Goal: Obtain resource: Download file/media

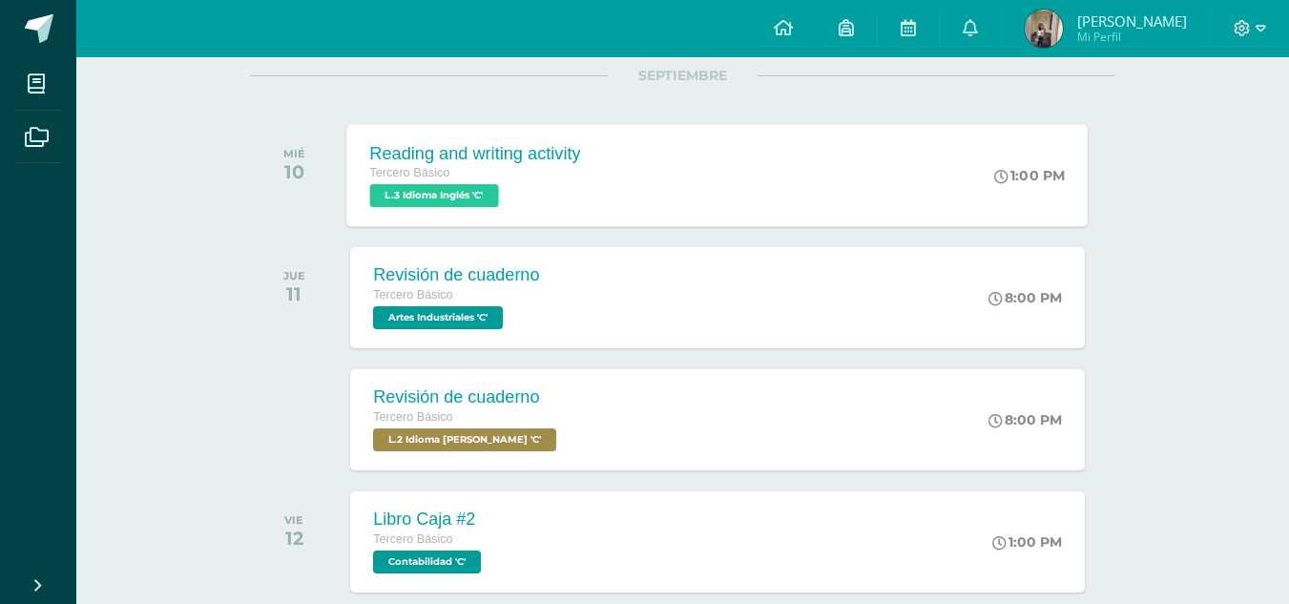
scroll to position [343, 0]
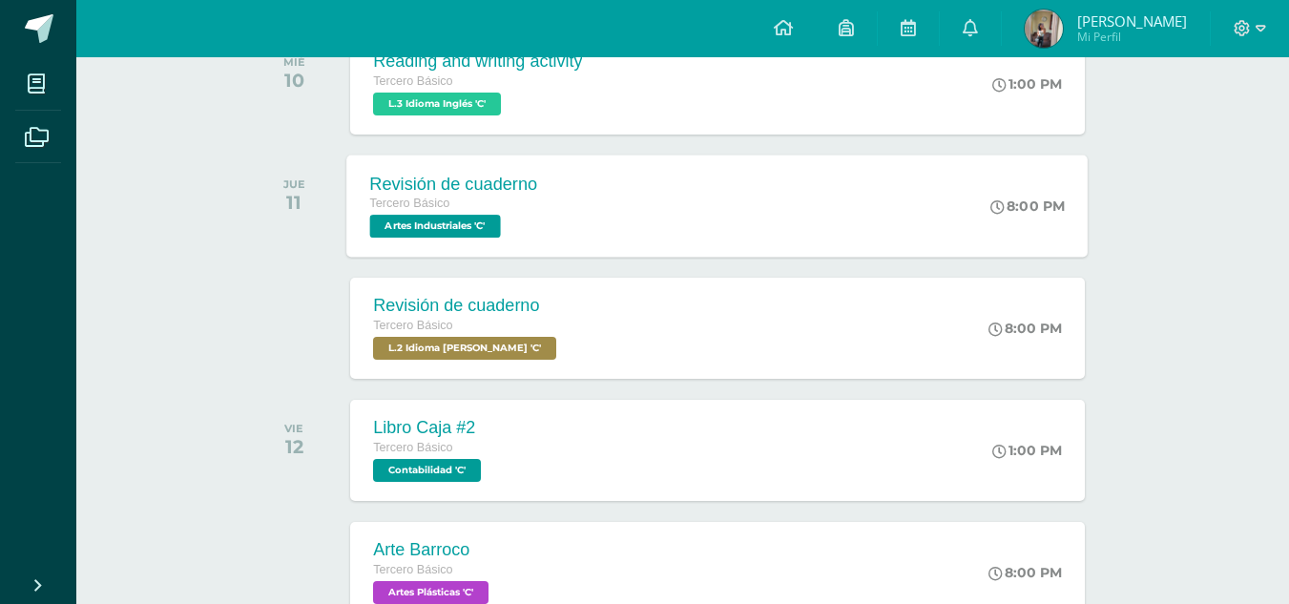
click at [557, 211] on div "Revisión de cuaderno Tercero Básico Artes Industriales 'C'" at bounding box center [454, 206] width 214 height 102
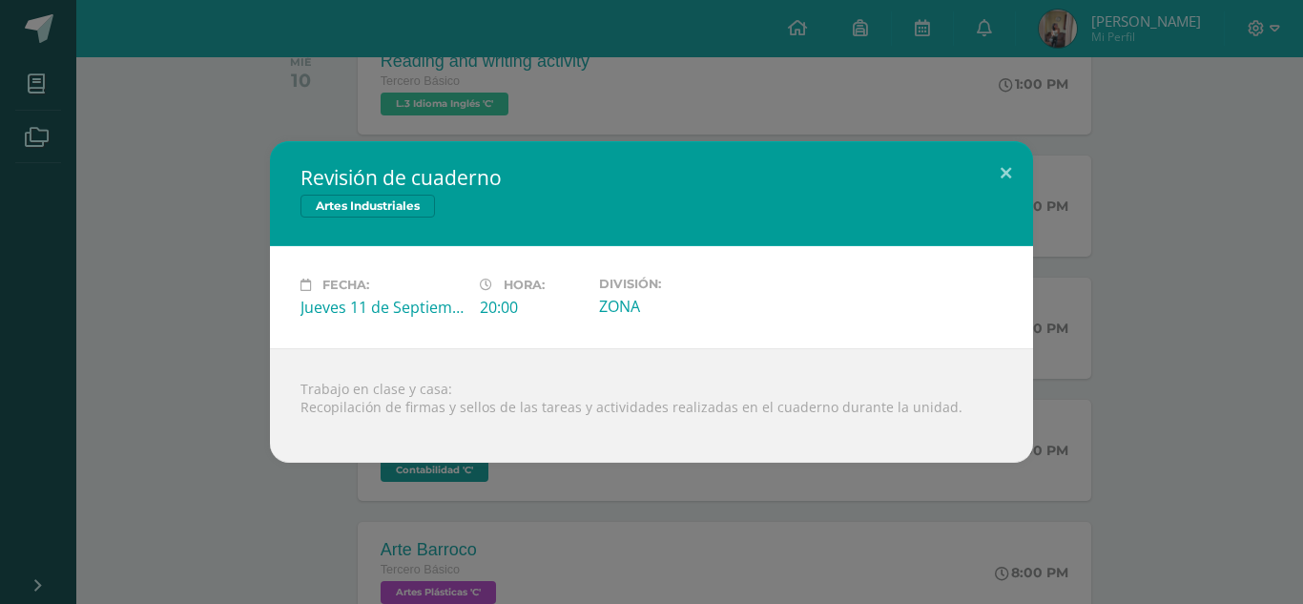
click at [220, 254] on div "Revisión de cuaderno Artes Industriales Fecha: [DATE] Hora: 20:00 División:" at bounding box center [652, 301] width 1288 height 321
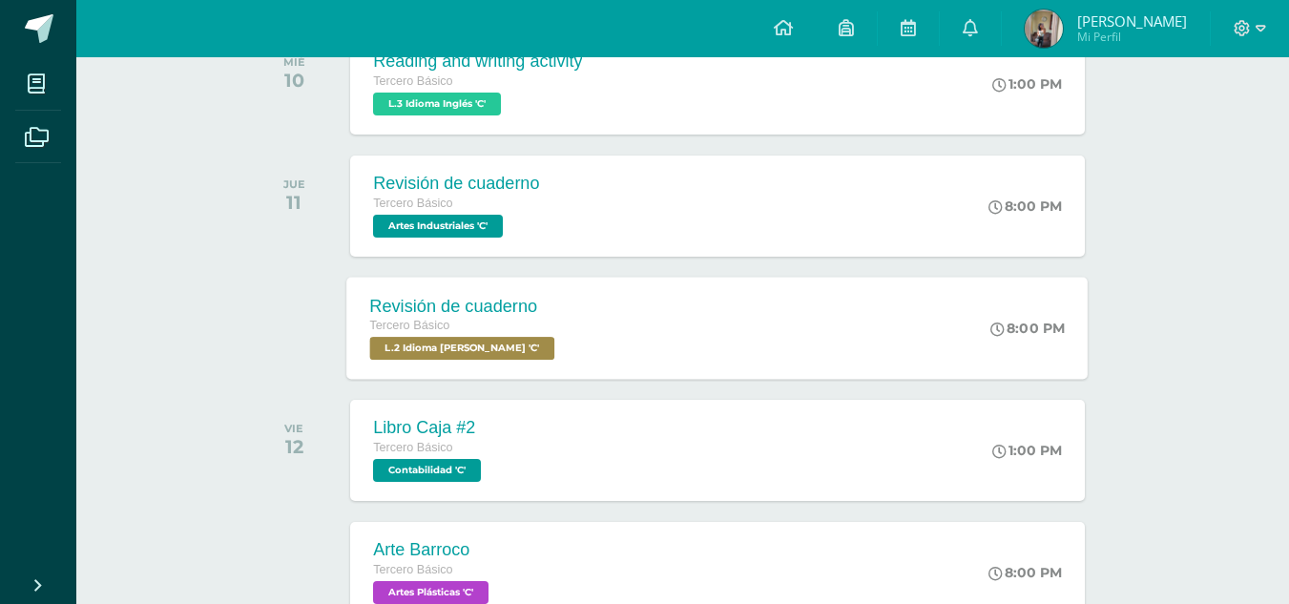
click at [535, 343] on span "L.2 Idioma [PERSON_NAME] 'C'" at bounding box center [462, 348] width 185 height 23
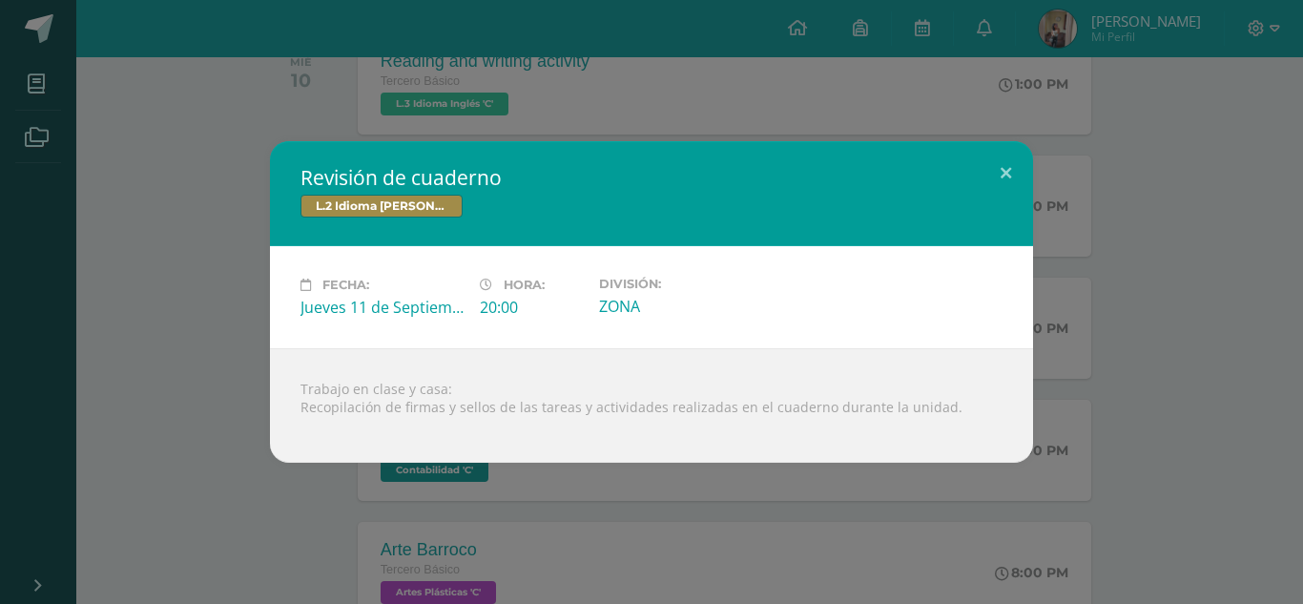
click at [487, 506] on div "Revisión de cuaderno L.2 Idioma [PERSON_NAME] Fecha: [DATE] Hora: 20:00 Divisió…" at bounding box center [651, 302] width 1303 height 604
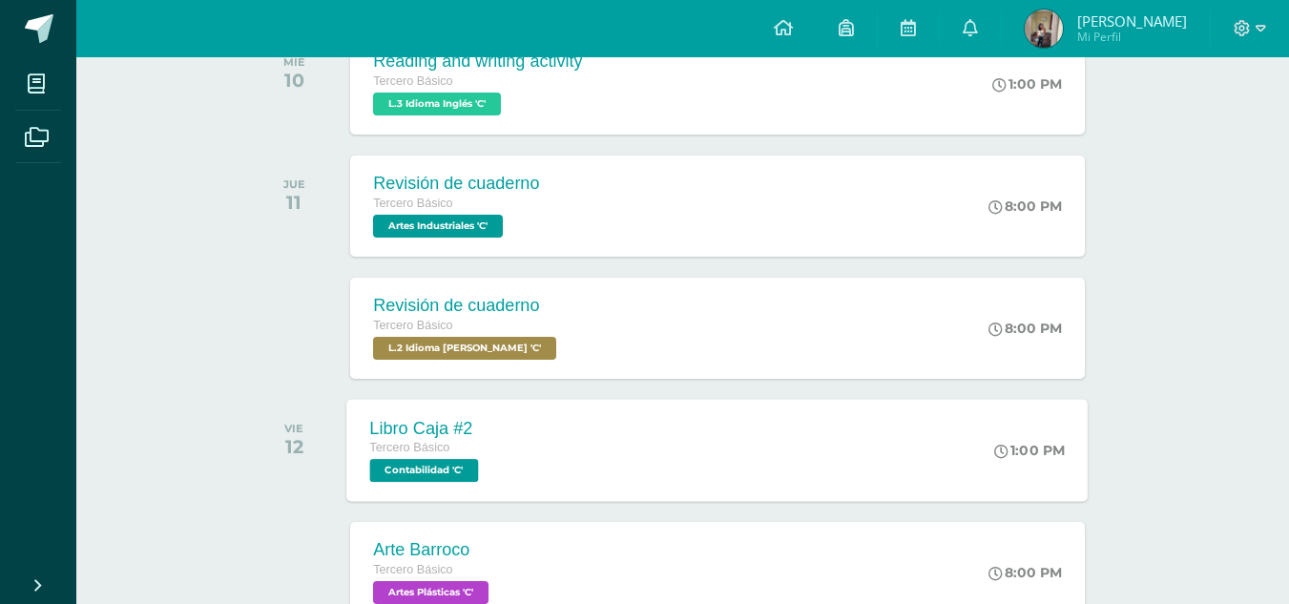
click at [534, 482] on div "Libro Caja #2 Tercero Básico Contabilidad 'C' 1:00 PM Libro Caja #2 Contabilida…" at bounding box center [717, 450] width 741 height 102
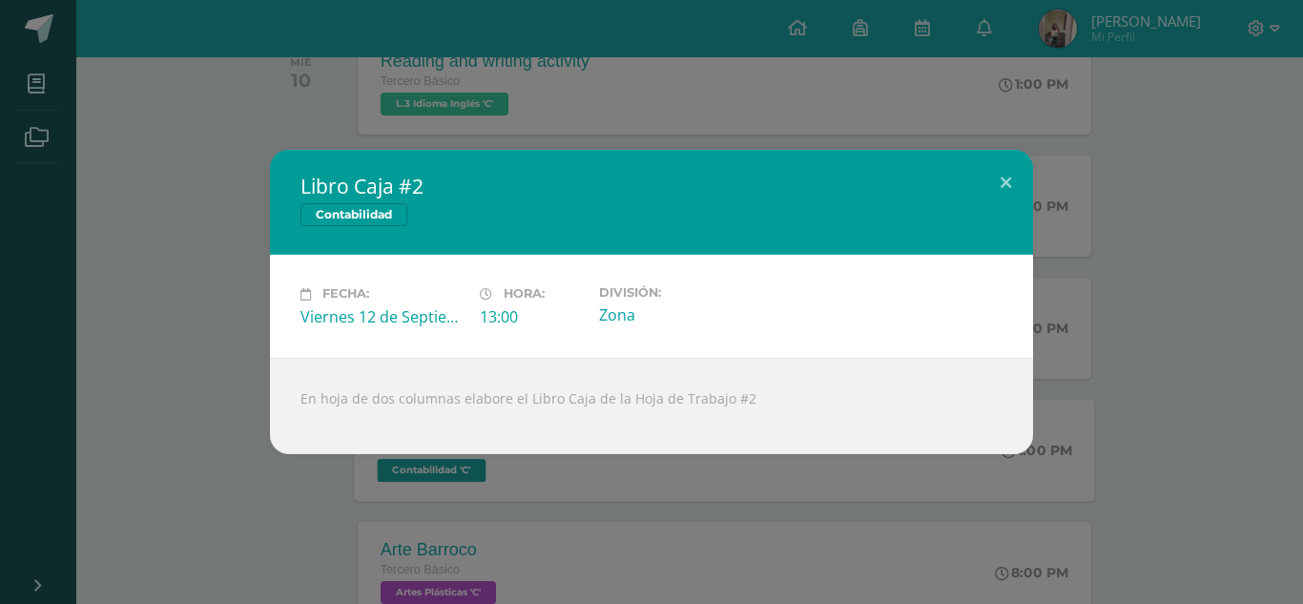
click at [534, 482] on div "Libro Caja #2 Contabilidad Fecha: [DATE] Hora: 13:00 División: Zona" at bounding box center [651, 302] width 1303 height 604
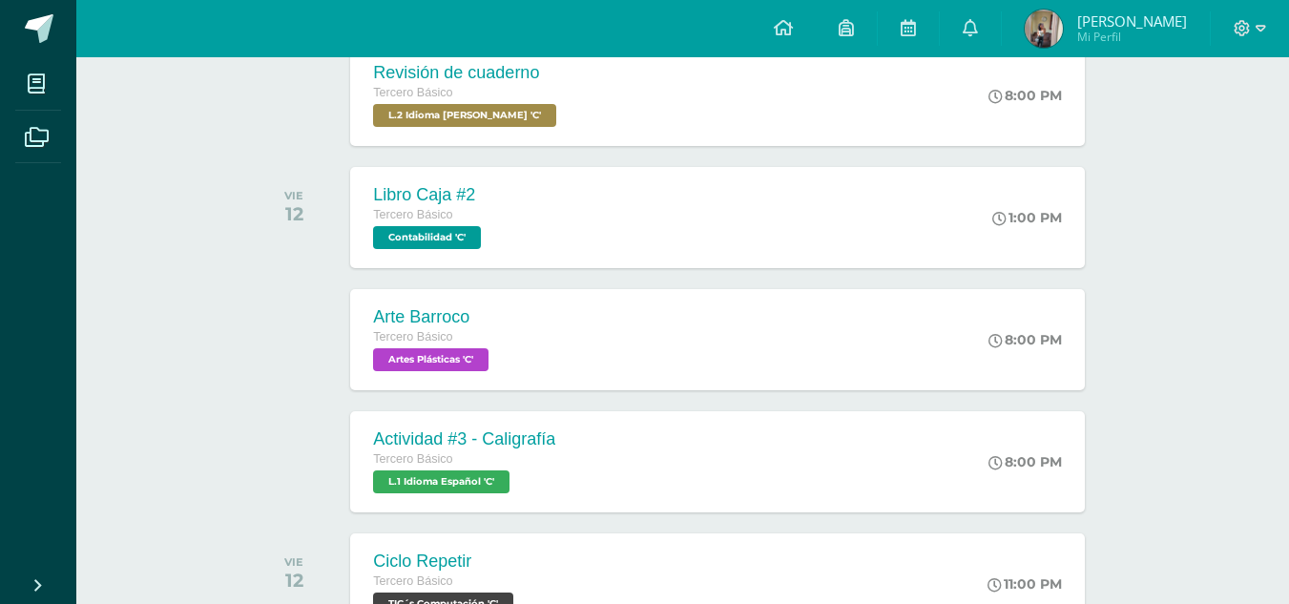
scroll to position [604, 0]
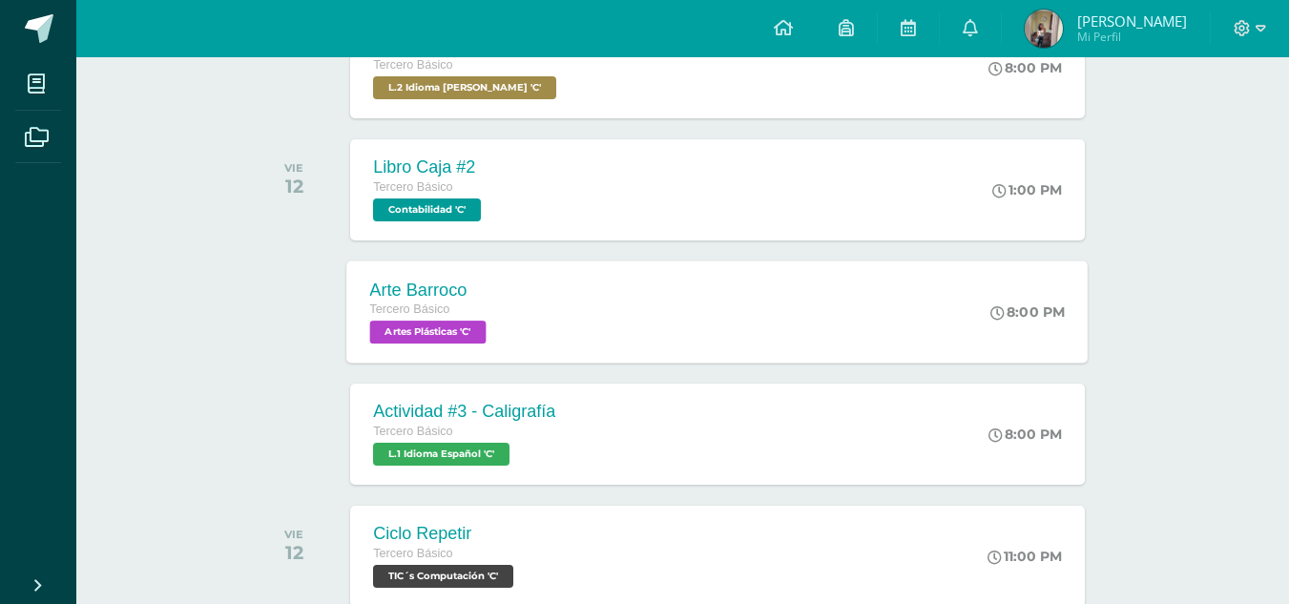
click at [636, 284] on div "Arte Barroco Tercero Básico Artes Plásticas 'C' 8:00 PM Arte Barroco Artes Plás…" at bounding box center [717, 311] width 741 height 102
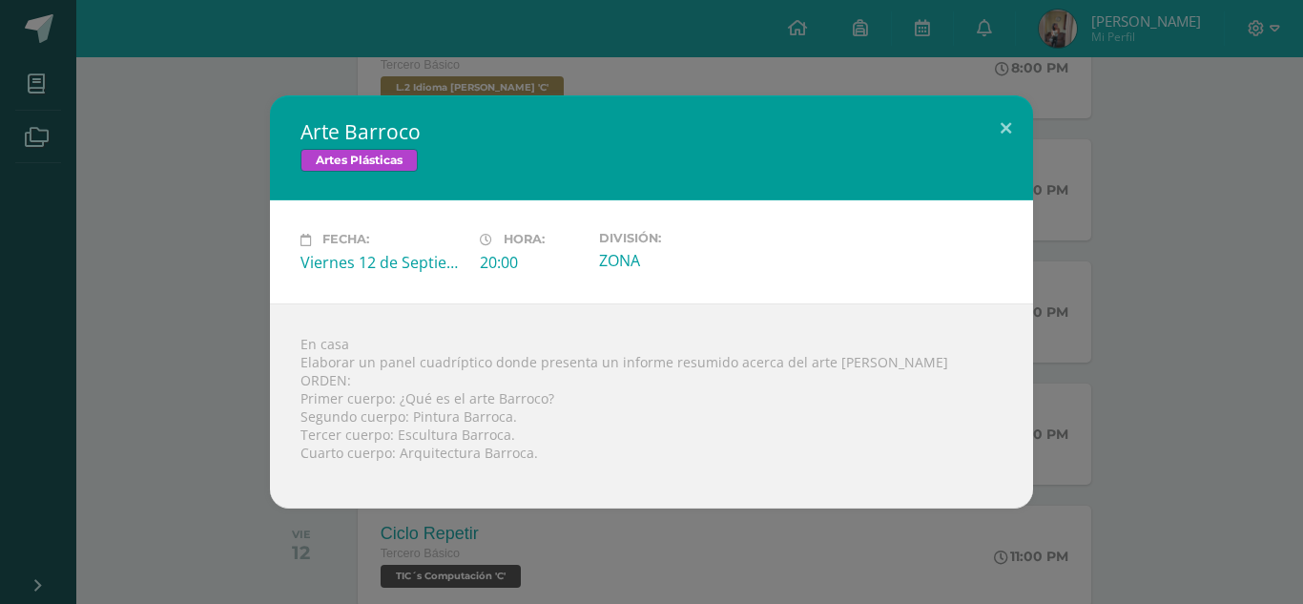
click at [156, 403] on div "Arte Barroco Artes Plásticas Fecha: [DATE] Hora: 20:00 División: ZONA" at bounding box center [652, 301] width 1288 height 412
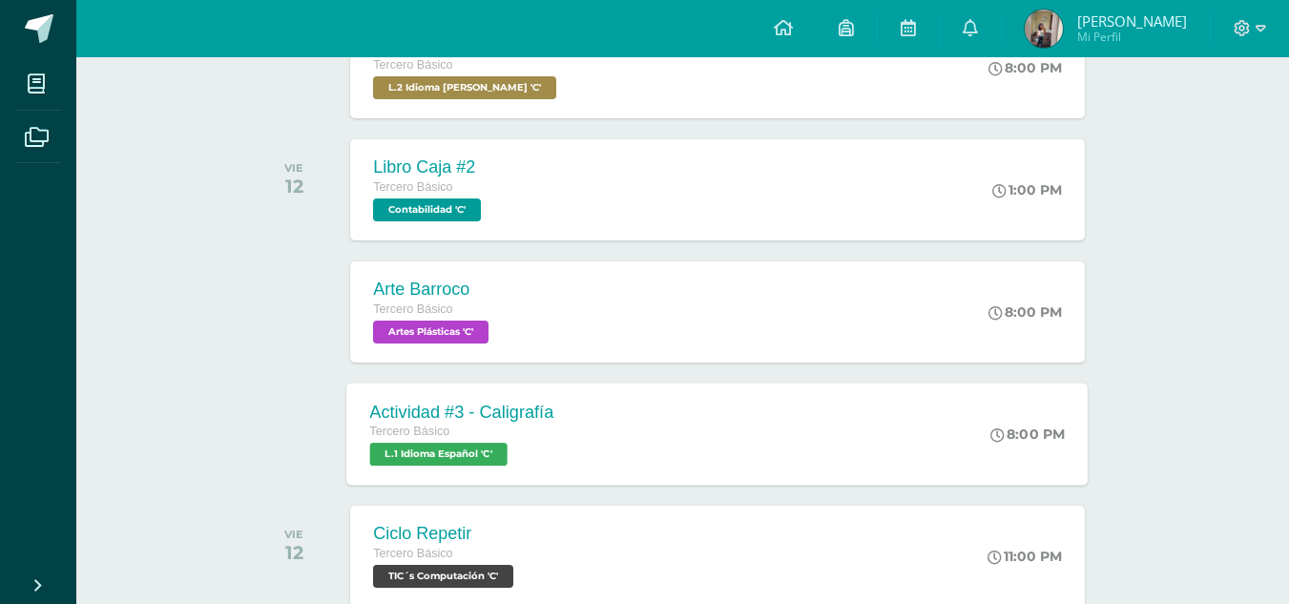
click at [457, 458] on span "L.1 Idioma Español 'C'" at bounding box center [438, 454] width 137 height 23
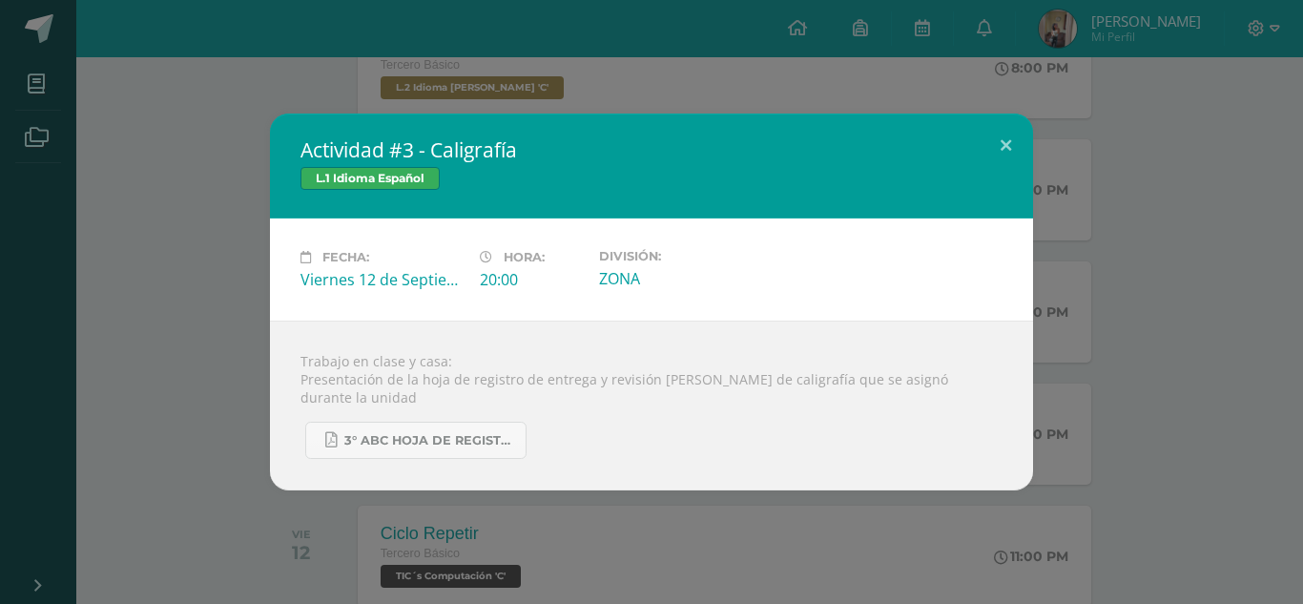
click at [433, 451] on div "Trabajo en clase y casa: Presentación de la hoja de registro de entrega y revis…" at bounding box center [651, 405] width 763 height 170
click at [413, 423] on link "3° ABC HOJA DE REGISTRO - UNIDAD FINAL.pdf" at bounding box center [415, 440] width 221 height 37
click at [511, 497] on div "Actividad #3 - Caligrafía L.1 Idioma Español Fecha: [DATE] Hora: 20:00 División:" at bounding box center [651, 302] width 1303 height 604
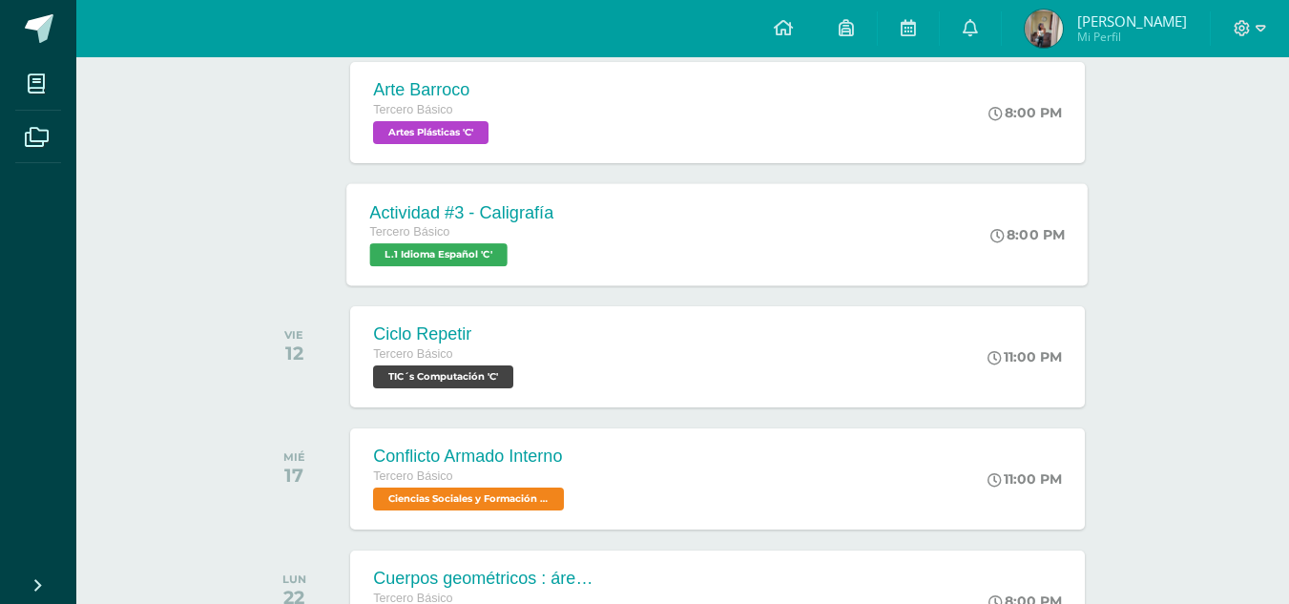
scroll to position [833, 0]
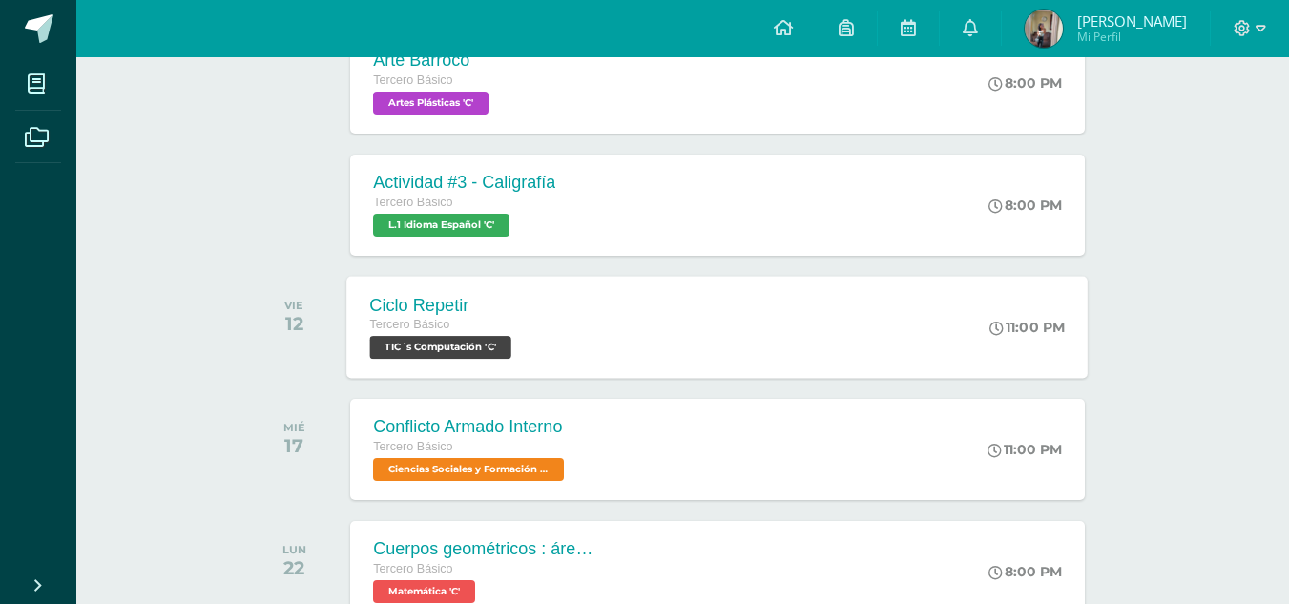
click at [487, 346] on span "TIC´s Computación 'C'" at bounding box center [440, 347] width 141 height 23
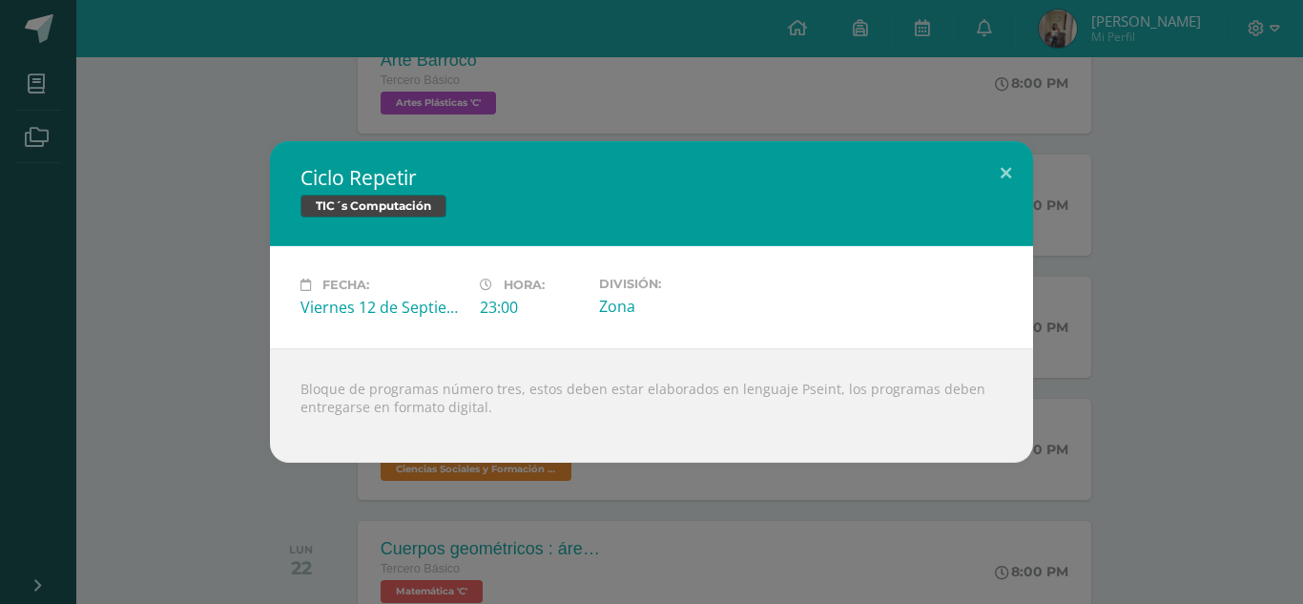
click at [501, 514] on div "Ciclo Repetir TIC´s Computación Fecha: [DATE] Hora: 23:00 División:" at bounding box center [651, 302] width 1303 height 604
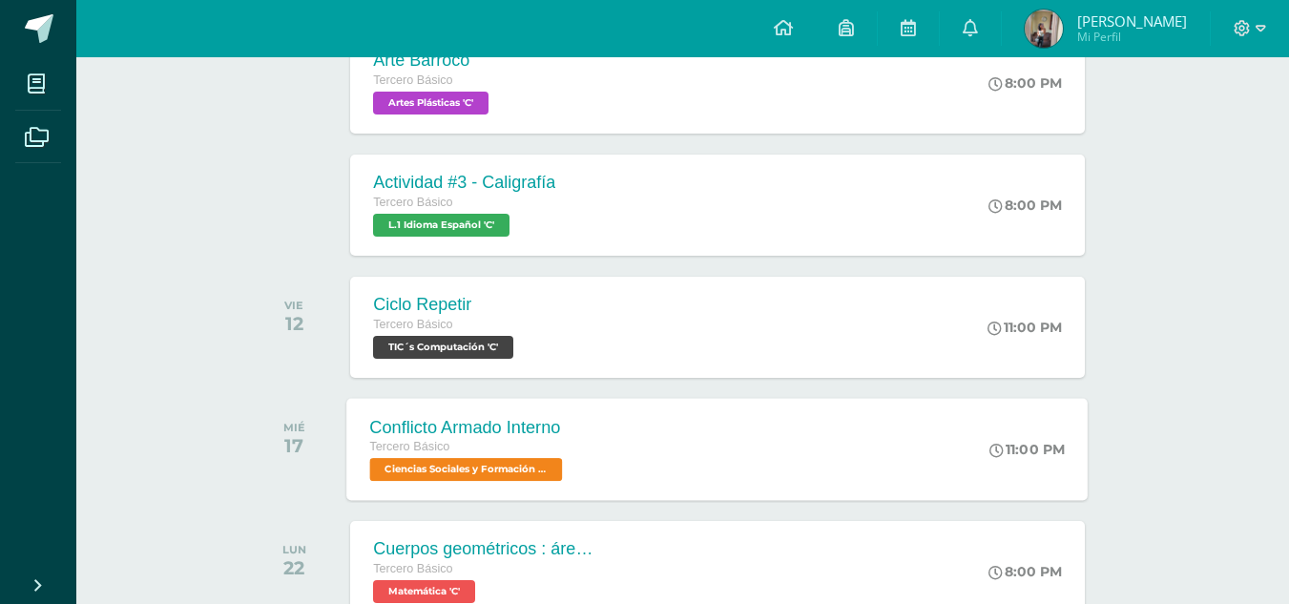
click at [521, 480] on span "Ciencias Sociales y Formación Ciudadana 'C'" at bounding box center [466, 469] width 193 height 23
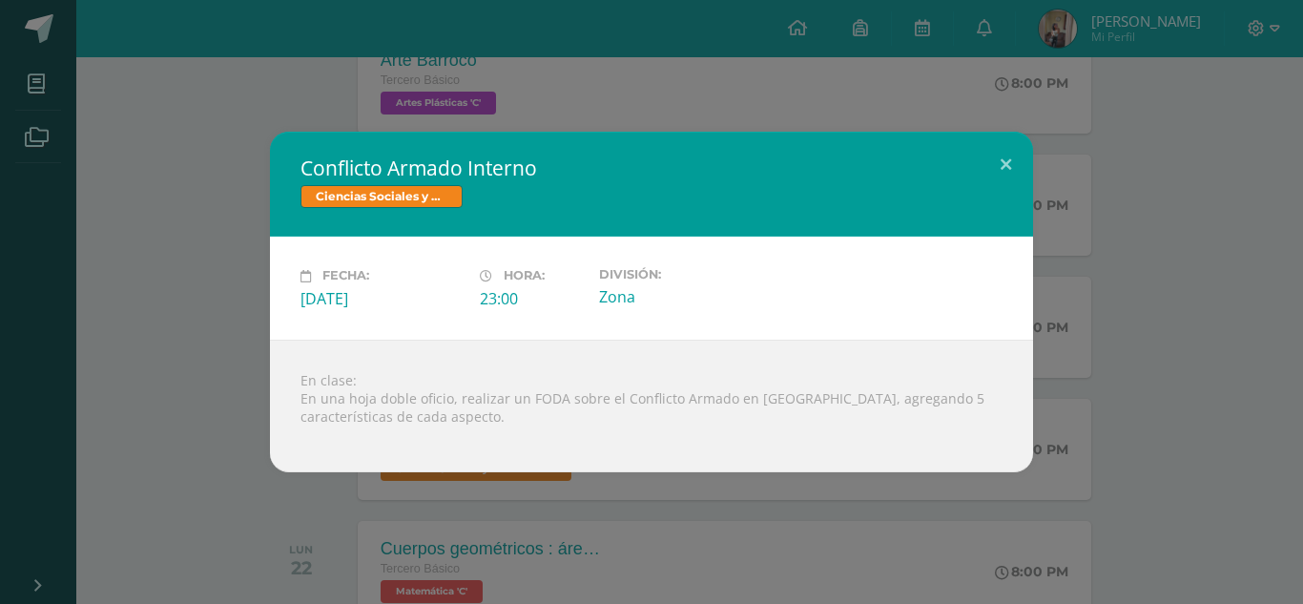
click at [464, 506] on div "Conflicto Armado Interno Ciencias Sociales y Formación Ciudadana Fecha: [DATE] …" at bounding box center [651, 302] width 1303 height 604
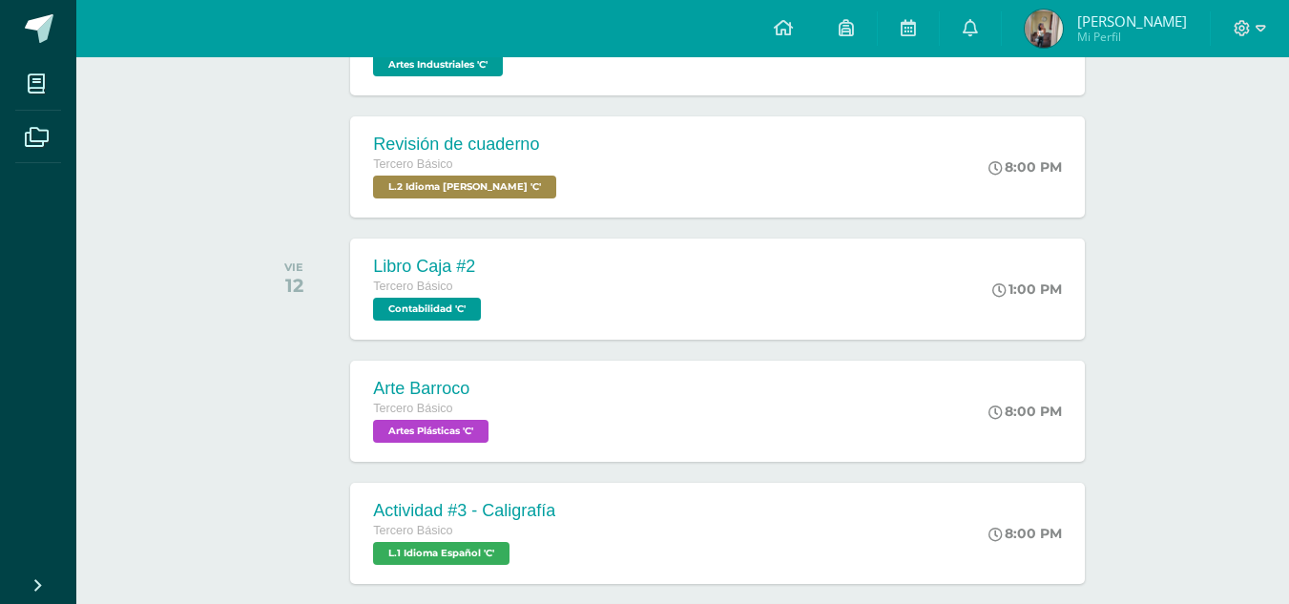
scroll to position [413, 0]
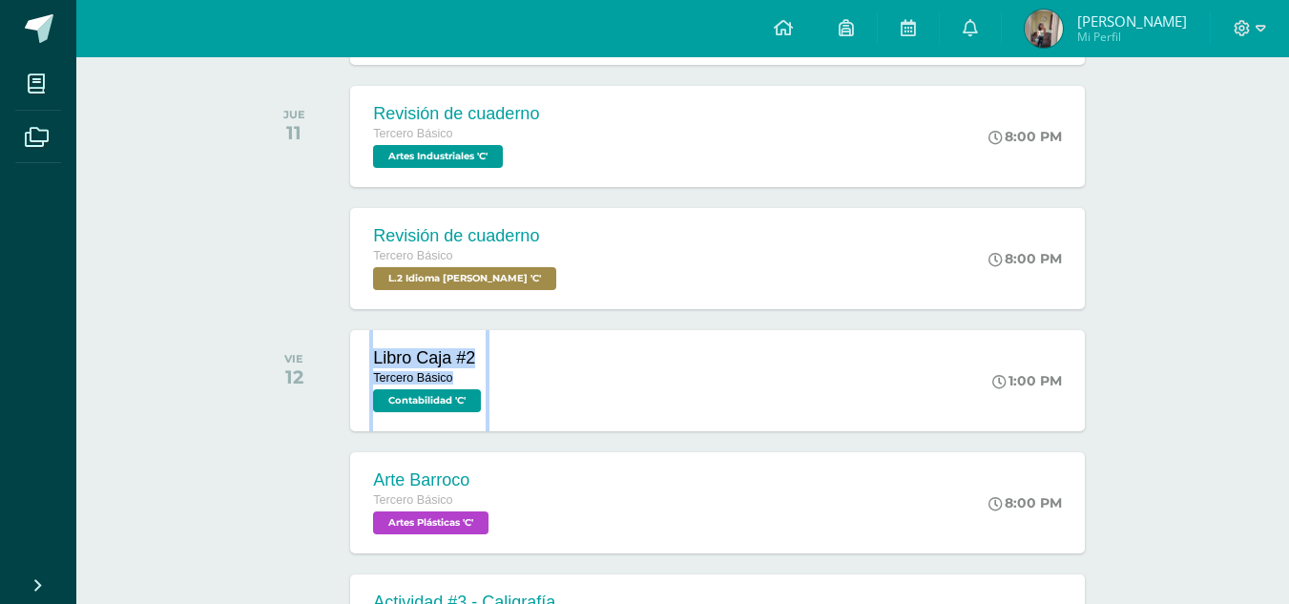
drag, startPoint x: 564, startPoint y: 325, endPoint x: 588, endPoint y: 446, distance: 123.5
click at [588, 446] on div "SEPTIEMBRE MIÉ 10 Reading and writing activity Tercero Básico L.3 Idioma Inglés…" at bounding box center [682, 601] width 863 height 1374
click at [197, 230] on div "Actividades recientes y próximas Tablero Pendientes de entrega Entregadas todas…" at bounding box center [682, 519] width 1212 height 1750
